Goal: Task Accomplishment & Management: Manage account settings

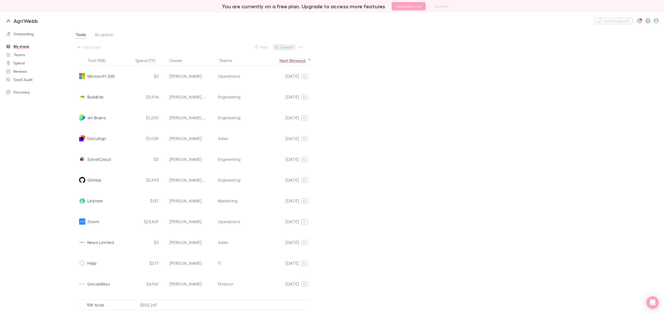
click at [288, 47] on button "Search" at bounding box center [285, 47] width 24 height 6
click at [660, 22] on div "Nothing Got Feedback?" at bounding box center [630, 20] width 70 height 7
click at [656, 22] on icon "button" at bounding box center [656, 20] width 5 height 5
click at [612, 109] on span "Integrations" at bounding box center [623, 111] width 63 height 6
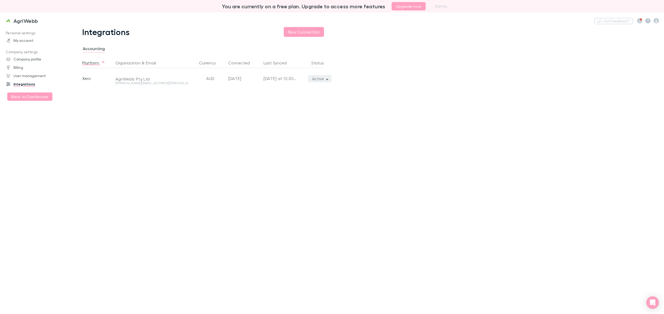
click at [325, 79] on button "Active" at bounding box center [320, 78] width 24 height 7
click at [277, 93] on p "We'll fetch all new transactions since last sync" at bounding box center [295, 96] width 63 height 9
click at [406, 95] on div at bounding box center [332, 157] width 664 height 314
click at [497, 30] on main "Integrations New Connection Accounting Platform Organization & Email Currency C…" at bounding box center [367, 170] width 595 height 287
click at [22, 42] on link "My account" at bounding box center [37, 40] width 72 height 8
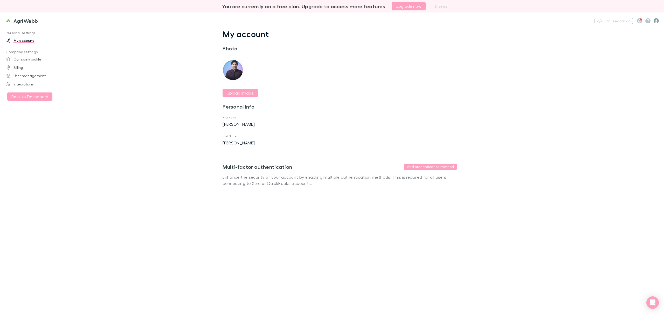
click at [656, 20] on icon "button" at bounding box center [656, 20] width 5 height 5
drag, startPoint x: 453, startPoint y: 67, endPoint x: 278, endPoint y: 85, distance: 176.3
click at [452, 68] on div at bounding box center [332, 157] width 664 height 314
click at [22, 23] on h3 "AgriWebb" at bounding box center [25, 21] width 25 height 6
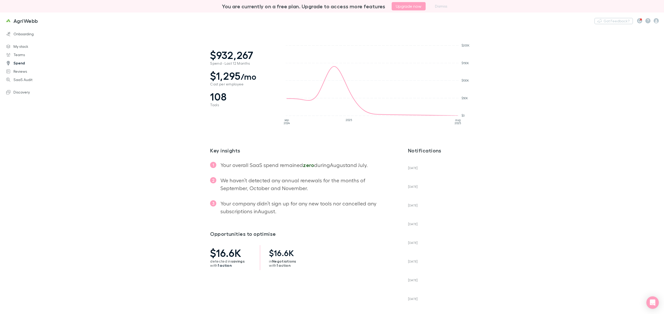
click at [18, 64] on link "Spend" at bounding box center [37, 63] width 72 height 8
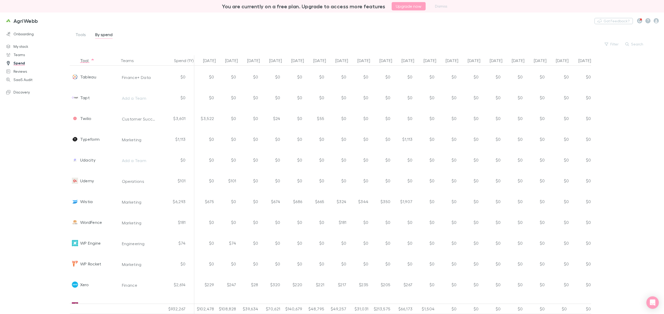
scroll to position [1892, 0]
